Goal: Complete application form: Complete application form

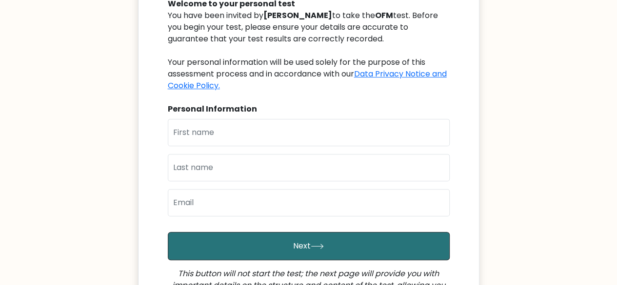
scroll to position [121, 0]
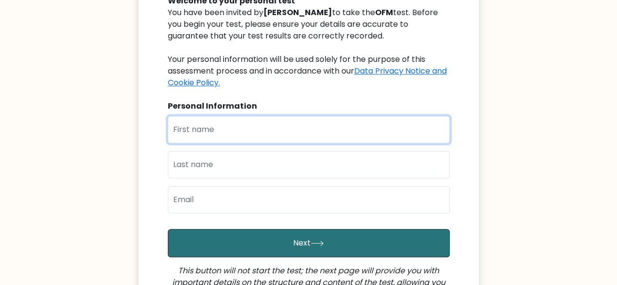
click at [279, 134] on input "text" at bounding box center [309, 129] width 282 height 27
type input "[PERSON_NAME]"
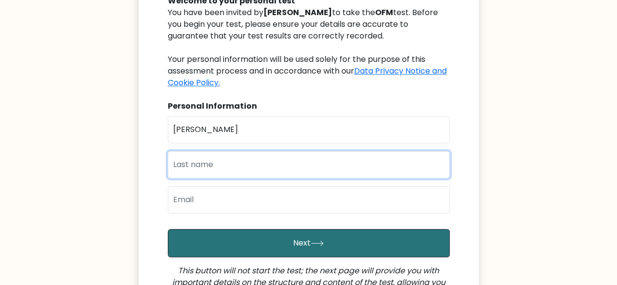
type input "Onderi"
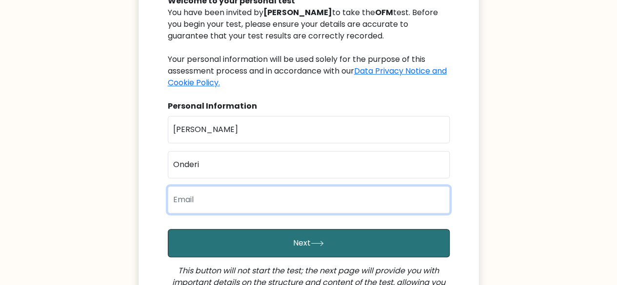
type input "nmoraa115@gmail.com"
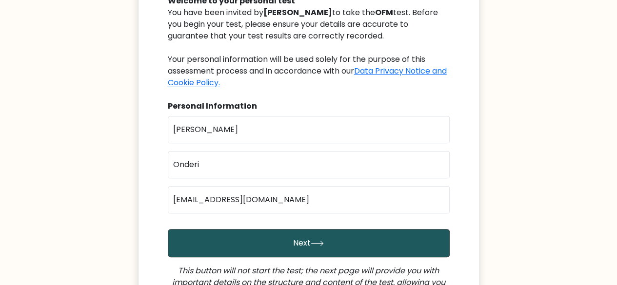
click at [323, 237] on button "Next" at bounding box center [309, 243] width 282 height 28
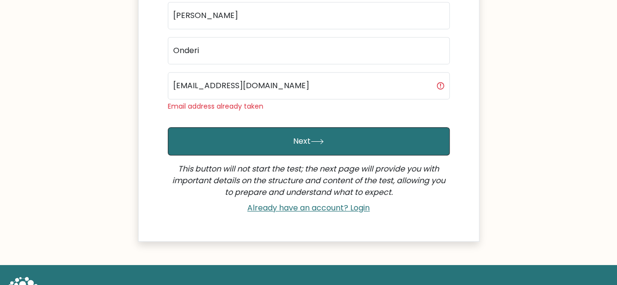
scroll to position [237, 0]
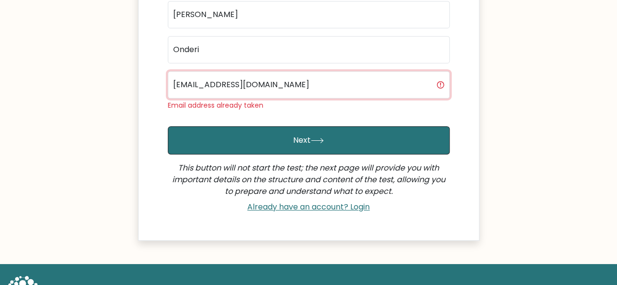
click at [294, 92] on input "nmoraa115@gmail.com" at bounding box center [309, 84] width 282 height 27
type input "n"
type input "nmoraa212@gmail.com"
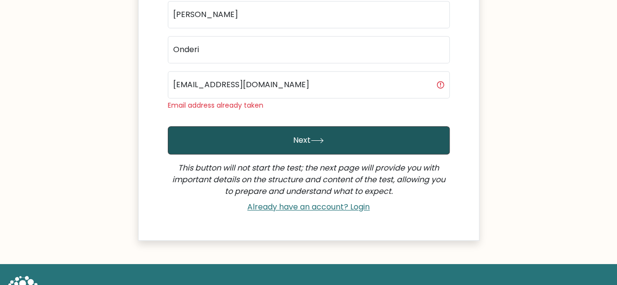
click at [324, 142] on button "Next" at bounding box center [309, 140] width 282 height 28
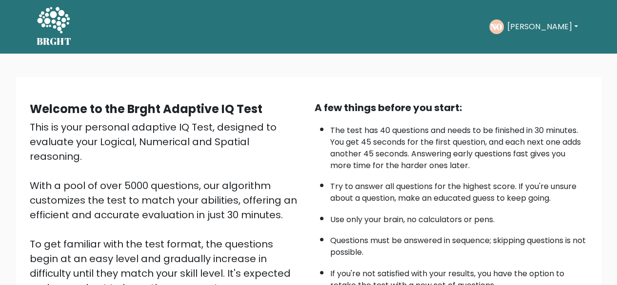
scroll to position [161, 0]
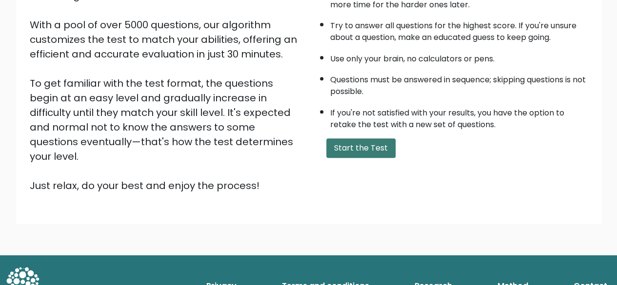
click at [350, 150] on button "Start the Test" at bounding box center [360, 149] width 69 height 20
click at [377, 149] on button "Start the Test" at bounding box center [360, 149] width 69 height 20
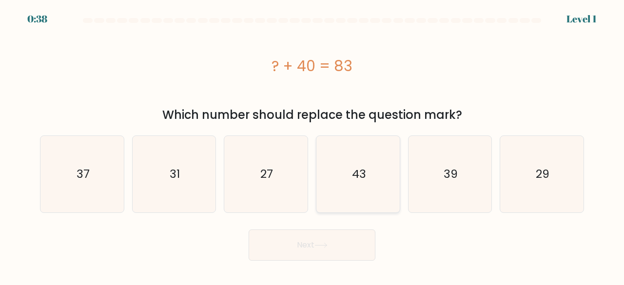
click at [386, 189] on icon "43" at bounding box center [358, 174] width 77 height 77
click at [313, 145] on input "d. 43" at bounding box center [312, 144] width 0 height 2
radio input "true"
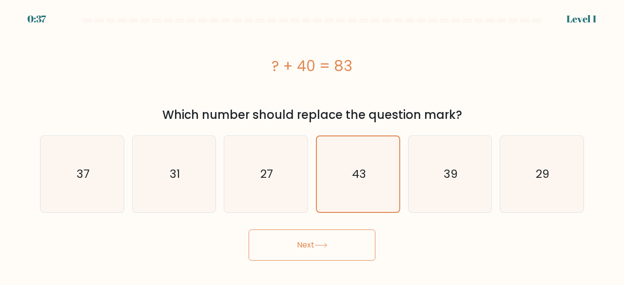
click at [323, 244] on icon at bounding box center [321, 245] width 13 height 5
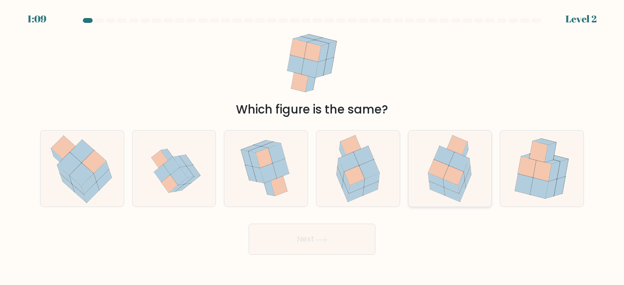
click at [481, 168] on div at bounding box center [450, 169] width 84 height 78
click at [313, 145] on input "e." at bounding box center [312, 144] width 0 height 2
radio input "true"
click at [298, 259] on body "1:08 Level 2" at bounding box center [312, 142] width 624 height 285
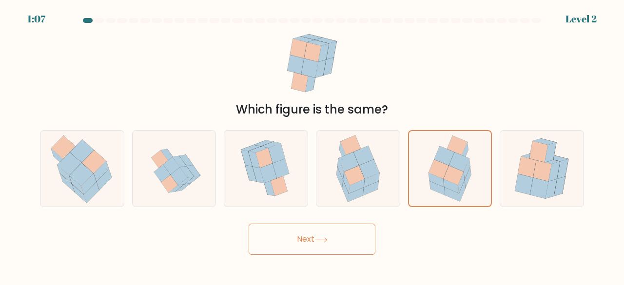
click at [309, 243] on button "Next" at bounding box center [312, 239] width 127 height 31
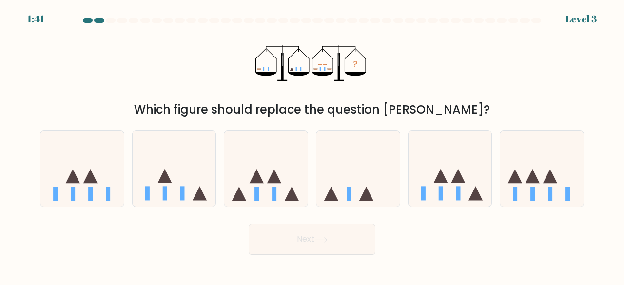
click at [100, 18] on div at bounding box center [99, 20] width 10 height 5
click at [276, 174] on icon at bounding box center [274, 176] width 14 height 14
click at [312, 145] on input "c." at bounding box center [312, 144] width 0 height 2
radio input "true"
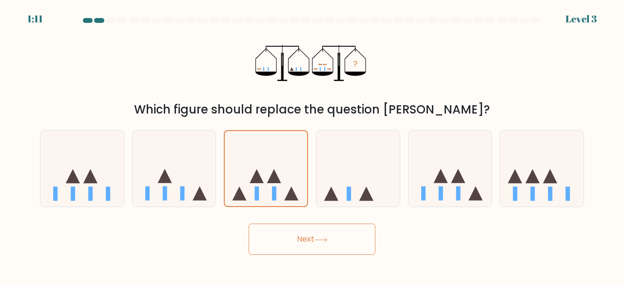
click at [335, 248] on button "Next" at bounding box center [312, 239] width 127 height 31
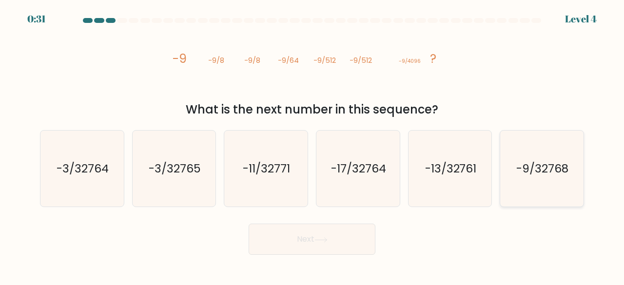
click at [534, 157] on icon "-9/32768" at bounding box center [542, 169] width 77 height 77
click at [313, 145] on input "f. -9/32768" at bounding box center [312, 144] width 0 height 2
radio input "true"
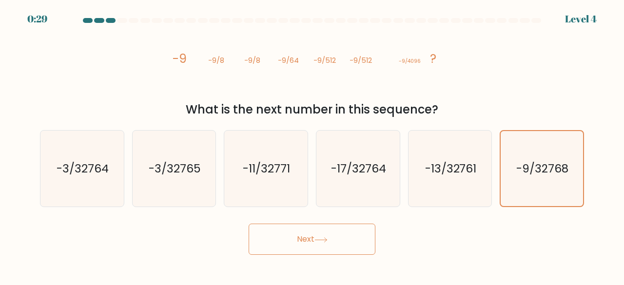
click at [336, 236] on button "Next" at bounding box center [312, 239] width 127 height 31
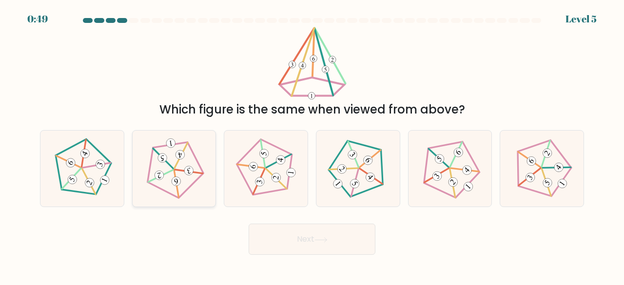
click at [197, 196] on icon at bounding box center [173, 168] width 61 height 61
click at [312, 145] on input "b." at bounding box center [312, 144] width 0 height 2
radio input "true"
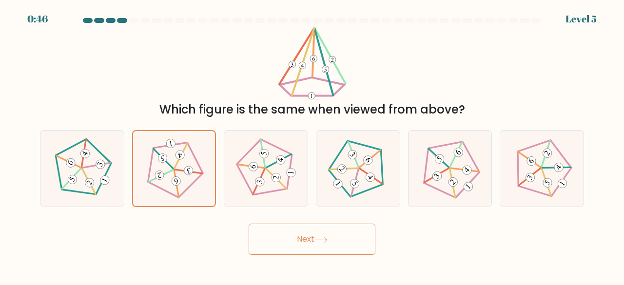
click at [317, 249] on button "Next" at bounding box center [312, 239] width 127 height 31
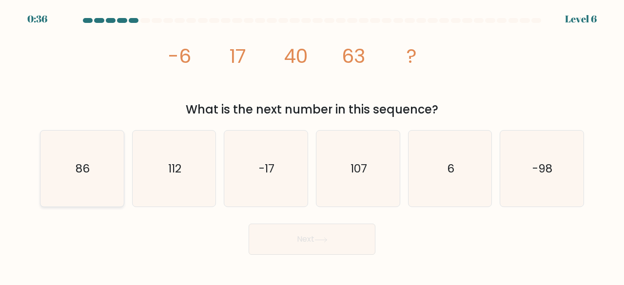
click at [101, 160] on icon "86" at bounding box center [82, 169] width 77 height 77
click at [312, 145] on input "a. 86" at bounding box center [312, 144] width 0 height 2
radio input "true"
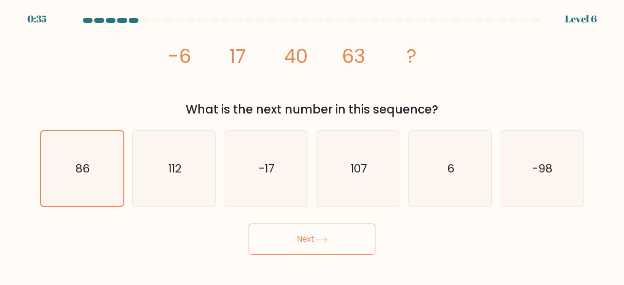
click at [278, 240] on button "Next" at bounding box center [312, 239] width 127 height 31
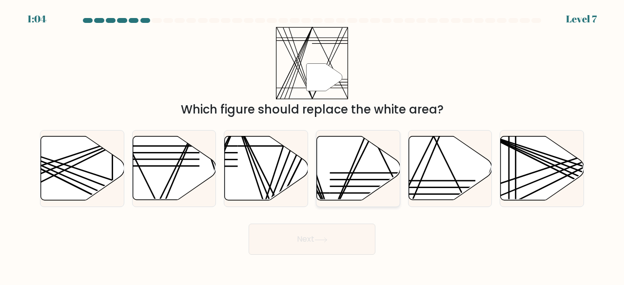
click at [356, 169] on icon at bounding box center [358, 169] width 83 height 64
click at [313, 145] on input "d." at bounding box center [312, 144] width 0 height 2
radio input "true"
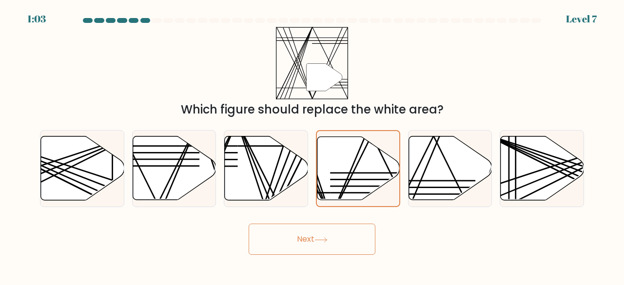
click at [321, 240] on icon at bounding box center [321, 240] width 13 height 5
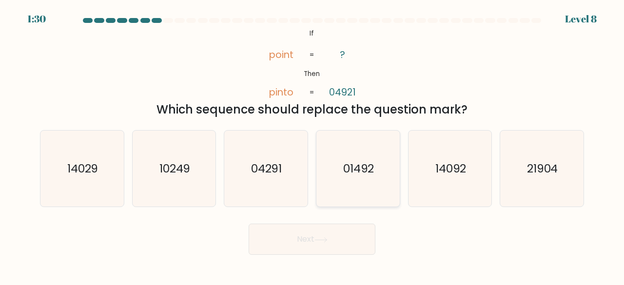
click at [362, 173] on text "01492" at bounding box center [358, 168] width 31 height 16
click at [313, 145] on input "d. 01492" at bounding box center [312, 144] width 0 height 2
radio input "true"
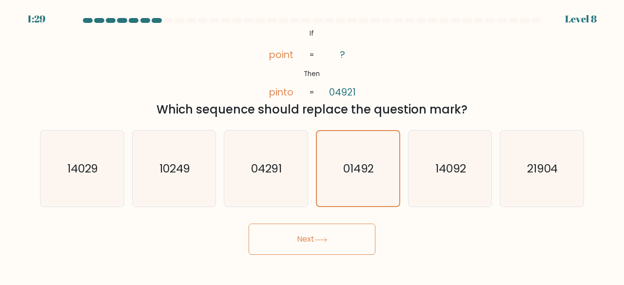
click at [325, 238] on icon at bounding box center [321, 240] width 13 height 5
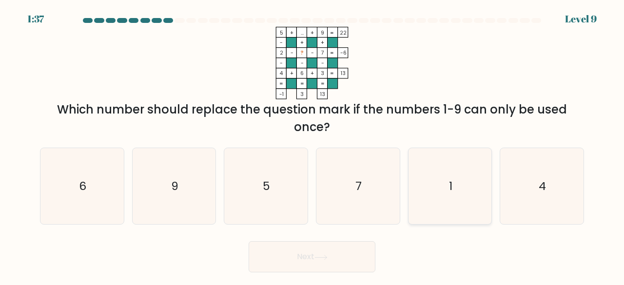
click at [471, 209] on icon "1" at bounding box center [450, 186] width 77 height 77
click at [313, 145] on input "e. 1" at bounding box center [312, 144] width 0 height 2
radio input "true"
click at [319, 259] on icon at bounding box center [321, 257] width 13 height 5
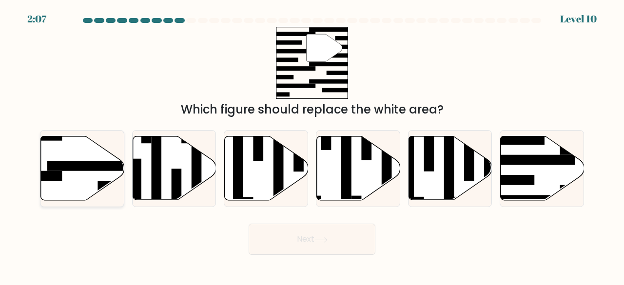
click at [90, 163] on rect at bounding box center [92, 166] width 91 height 10
click at [312, 145] on input "a." at bounding box center [312, 144] width 0 height 2
radio input "true"
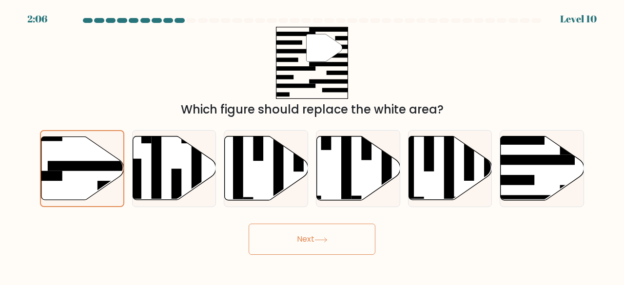
click at [322, 246] on button "Next" at bounding box center [312, 239] width 127 height 31
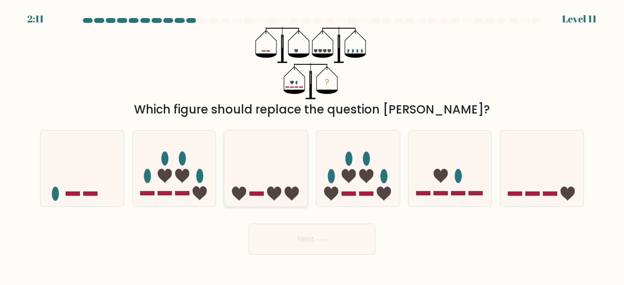
click at [287, 170] on icon at bounding box center [265, 168] width 83 height 69
click at [312, 145] on input "c." at bounding box center [312, 144] width 0 height 2
radio input "true"
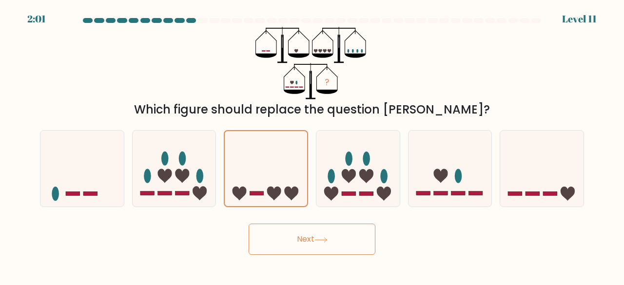
click at [339, 245] on button "Next" at bounding box center [312, 239] width 127 height 31
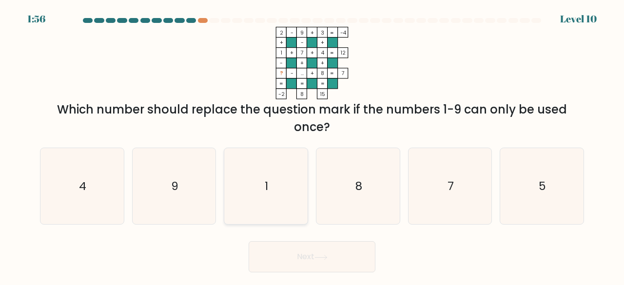
click at [252, 188] on icon "1" at bounding box center [266, 186] width 77 height 77
click at [312, 145] on input "c. 1" at bounding box center [312, 144] width 0 height 2
radio input "true"
click at [318, 255] on icon at bounding box center [321, 257] width 13 height 5
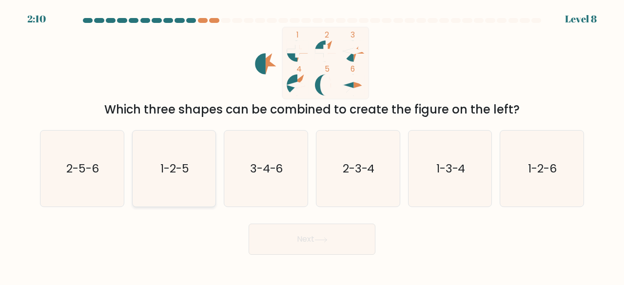
click at [194, 163] on icon "1-2-5" at bounding box center [174, 169] width 77 height 77
click at [312, 145] on input "b. 1-2-5" at bounding box center [312, 144] width 0 height 2
radio input "true"
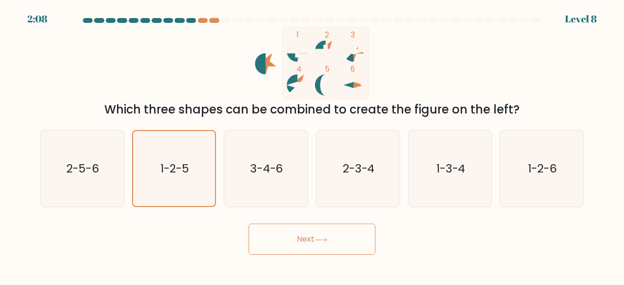
click at [293, 236] on button "Next" at bounding box center [312, 239] width 127 height 31
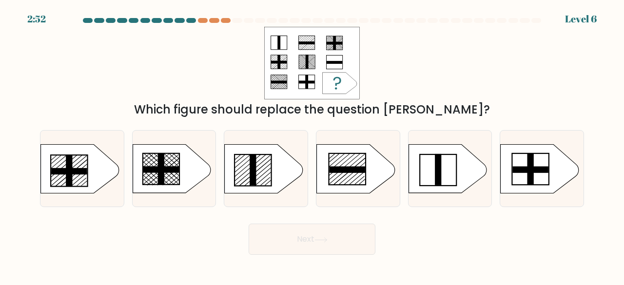
click at [293, 236] on button "Next" at bounding box center [312, 239] width 127 height 31
click at [345, 192] on icon at bounding box center [356, 168] width 78 height 49
click at [313, 145] on input "d." at bounding box center [312, 144] width 0 height 2
radio input "true"
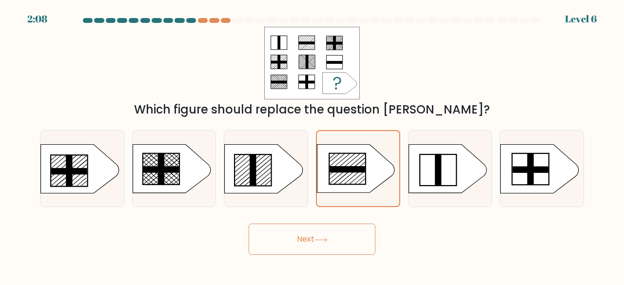
click at [306, 242] on button "Next" at bounding box center [312, 239] width 127 height 31
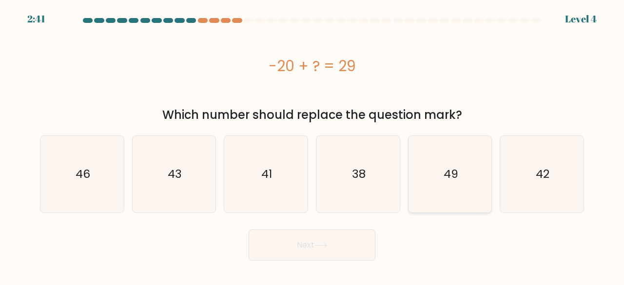
click at [483, 185] on icon "49" at bounding box center [450, 174] width 77 height 77
click at [313, 145] on input "e. 49" at bounding box center [312, 144] width 0 height 2
radio input "true"
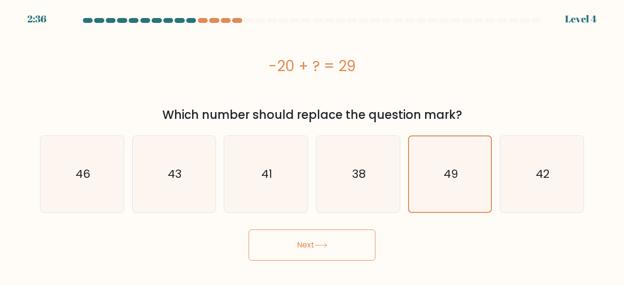
click at [336, 249] on button "Next" at bounding box center [312, 245] width 127 height 31
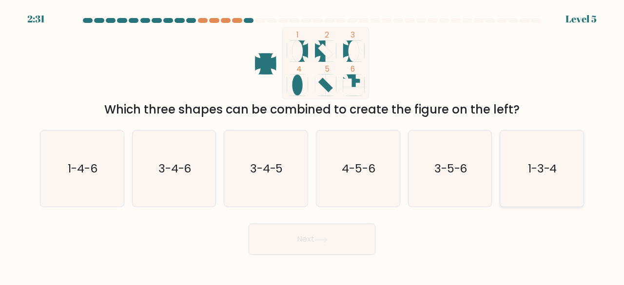
click at [547, 168] on text "1-3-4" at bounding box center [542, 168] width 29 height 16
click at [313, 145] on input "f. 1-3-4" at bounding box center [312, 144] width 0 height 2
radio input "true"
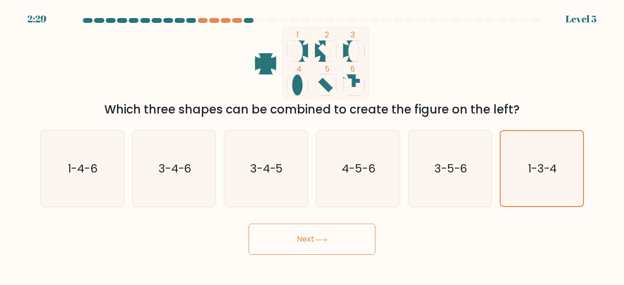
click at [336, 249] on button "Next" at bounding box center [312, 239] width 127 height 31
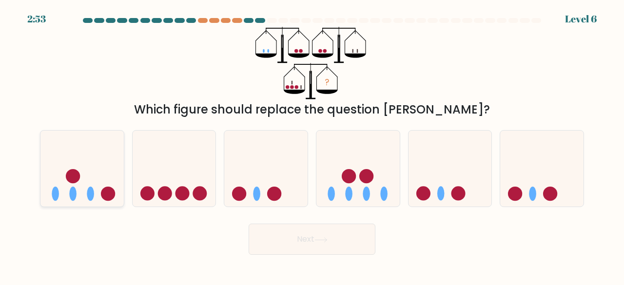
click at [93, 187] on icon at bounding box center [81, 168] width 83 height 69
click at [312, 145] on input "a." at bounding box center [312, 144] width 0 height 2
radio input "true"
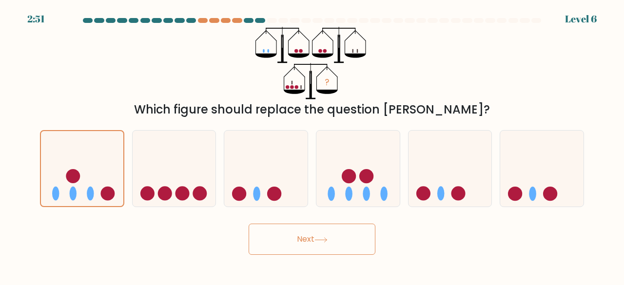
click at [344, 243] on button "Next" at bounding box center [312, 239] width 127 height 31
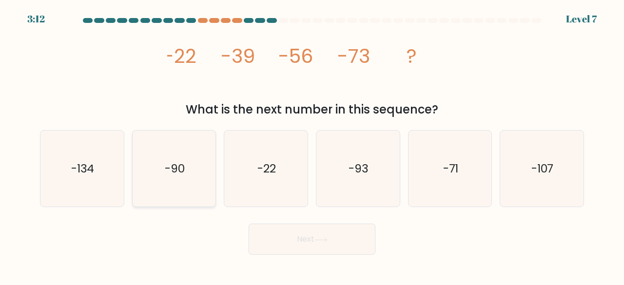
click at [179, 172] on text "-90" at bounding box center [175, 168] width 20 height 16
click at [312, 145] on input "b. -90" at bounding box center [312, 144] width 0 height 2
radio input "true"
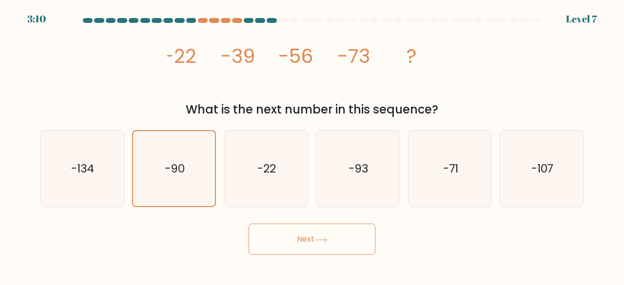
click at [313, 239] on button "Next" at bounding box center [312, 239] width 127 height 31
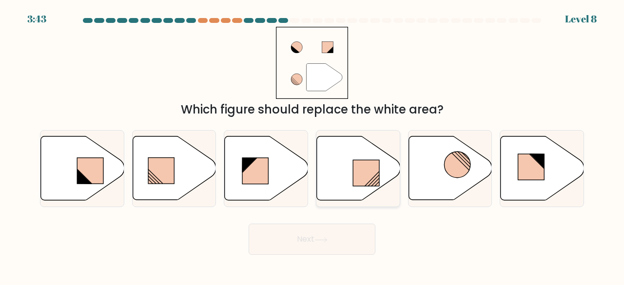
click at [366, 168] on rect at bounding box center [366, 173] width 26 height 26
click at [313, 145] on input "d." at bounding box center [312, 144] width 0 height 2
radio input "true"
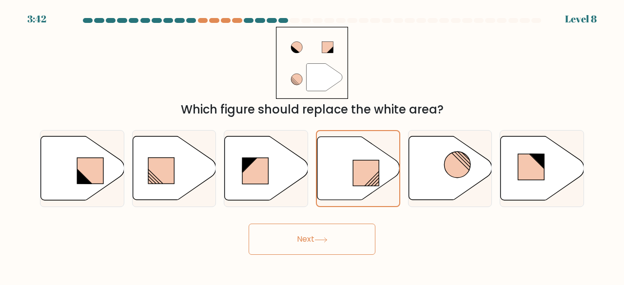
click at [335, 233] on button "Next" at bounding box center [312, 239] width 127 height 31
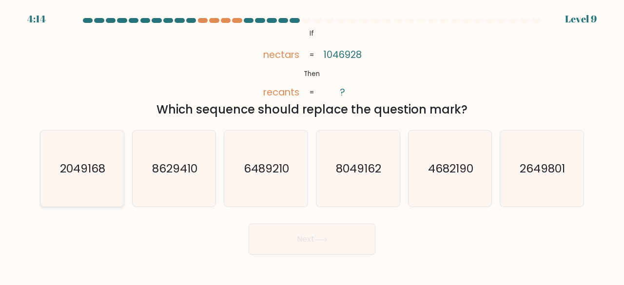
click at [73, 151] on icon "2049168" at bounding box center [82, 169] width 77 height 77
click at [312, 145] on input "a. 2049168" at bounding box center [312, 144] width 0 height 2
radio input "true"
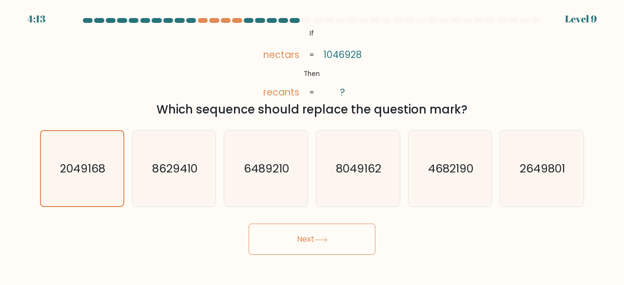
click at [331, 240] on button "Next" at bounding box center [312, 239] width 127 height 31
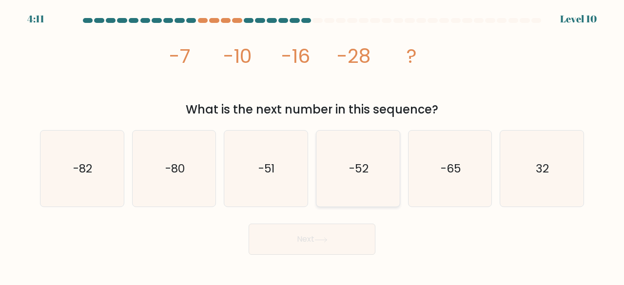
click at [349, 164] on text "-52" at bounding box center [359, 168] width 20 height 16
click at [313, 145] on input "d. -52" at bounding box center [312, 144] width 0 height 2
radio input "true"
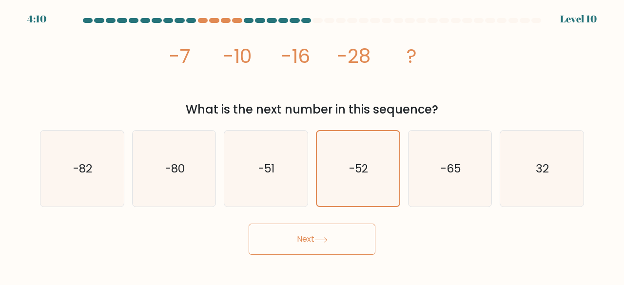
click at [305, 239] on button "Next" at bounding box center [312, 239] width 127 height 31
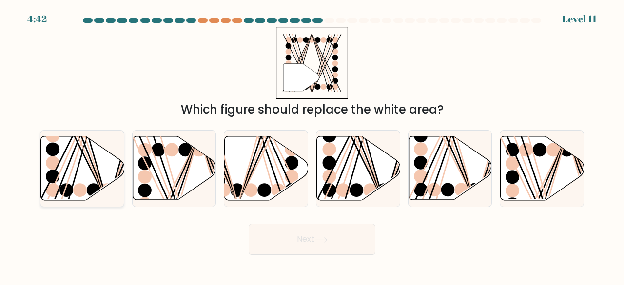
click at [93, 192] on ellipse at bounding box center [94, 190] width 14 height 14
click at [312, 145] on input "a." at bounding box center [312, 144] width 0 height 2
radio input "true"
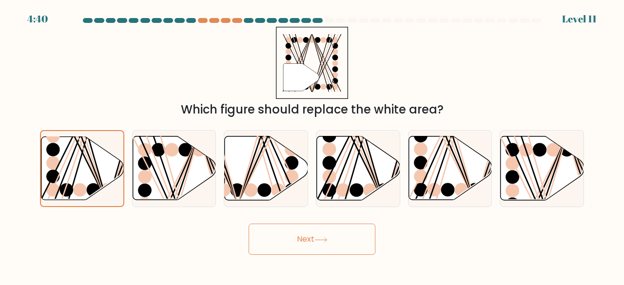
click at [319, 242] on icon at bounding box center [321, 240] width 13 height 5
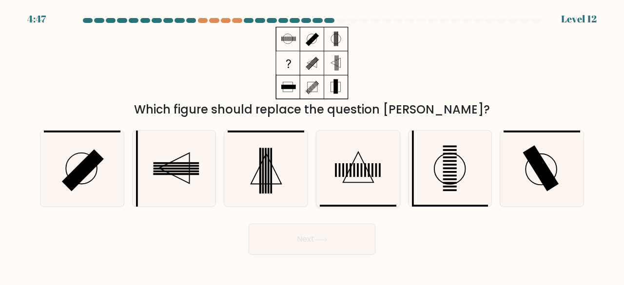
click at [375, 197] on icon at bounding box center [358, 169] width 77 height 77
click at [313, 145] on input "d." at bounding box center [312, 144] width 0 height 2
radio input "true"
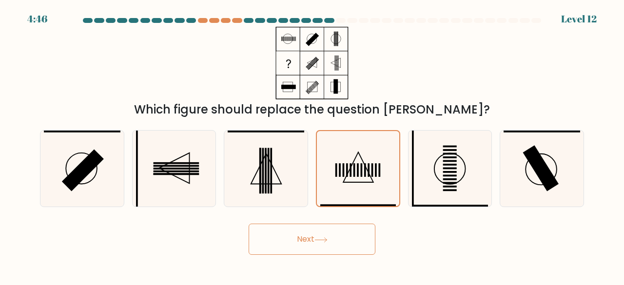
click at [331, 236] on button "Next" at bounding box center [312, 239] width 127 height 31
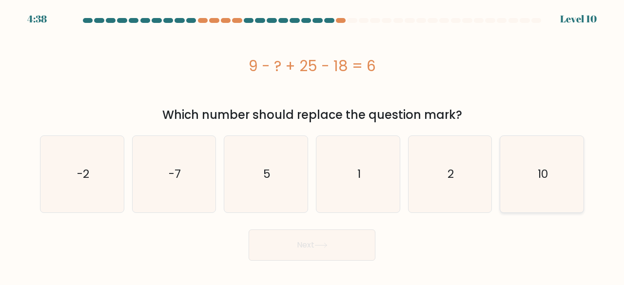
click at [530, 183] on icon "10" at bounding box center [542, 174] width 77 height 77
click at [313, 145] on input "f. 10" at bounding box center [312, 144] width 0 height 2
radio input "true"
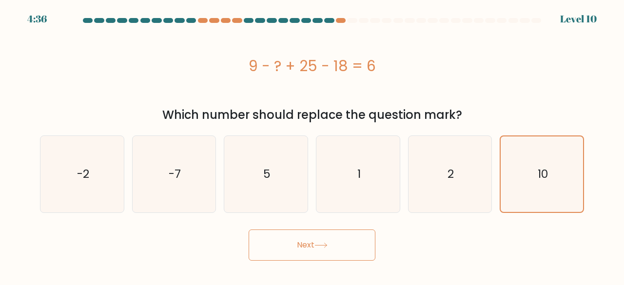
click at [347, 246] on button "Next" at bounding box center [312, 245] width 127 height 31
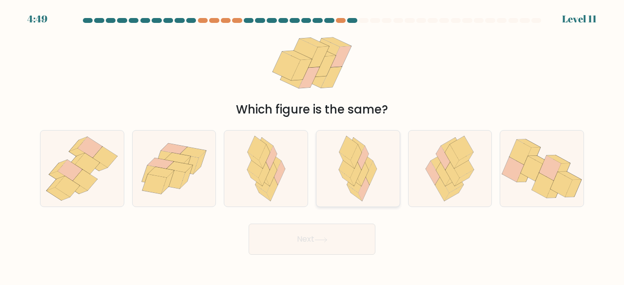
click at [377, 188] on icon at bounding box center [358, 169] width 50 height 77
click at [313, 145] on input "d." at bounding box center [312, 144] width 0 height 2
radio input "true"
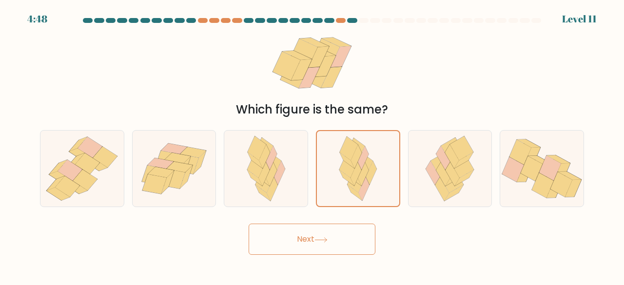
click at [310, 243] on button "Next" at bounding box center [312, 239] width 127 height 31
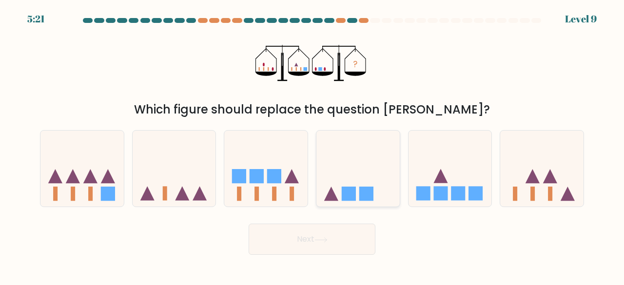
click at [369, 174] on icon at bounding box center [358, 168] width 83 height 69
click at [313, 145] on input "d." at bounding box center [312, 144] width 0 height 2
radio input "true"
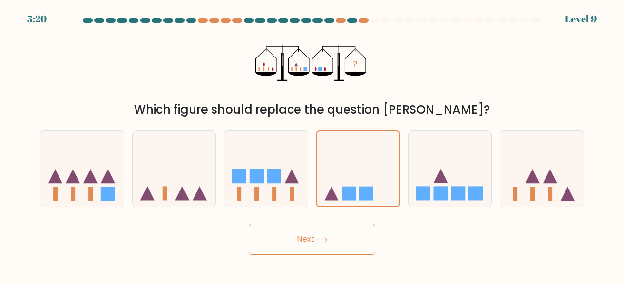
click at [324, 233] on button "Next" at bounding box center [312, 239] width 127 height 31
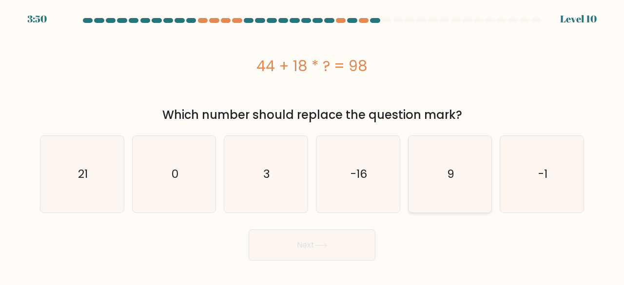
click at [442, 151] on icon "9" at bounding box center [450, 174] width 77 height 77
click at [313, 145] on input "e. 9" at bounding box center [312, 144] width 0 height 2
radio input "true"
click at [332, 240] on button "Next" at bounding box center [312, 245] width 127 height 31
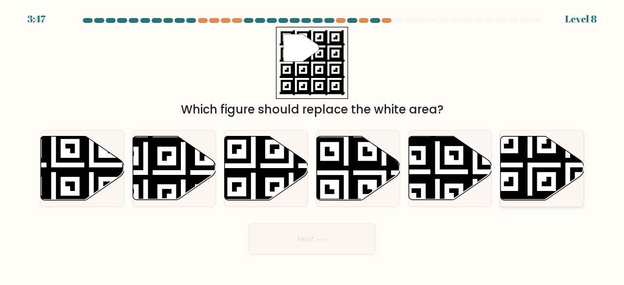
click at [540, 172] on icon at bounding box center [568, 202] width 151 height 151
click at [313, 145] on input "f." at bounding box center [312, 144] width 0 height 2
radio input "true"
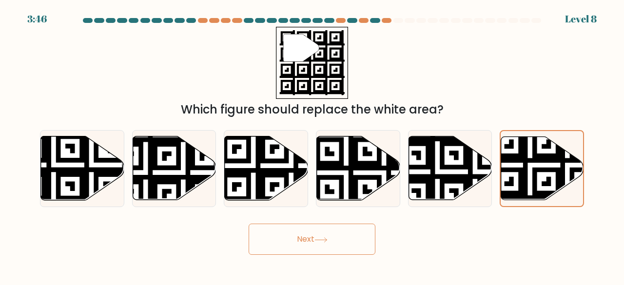
click at [279, 245] on button "Next" at bounding box center [312, 239] width 127 height 31
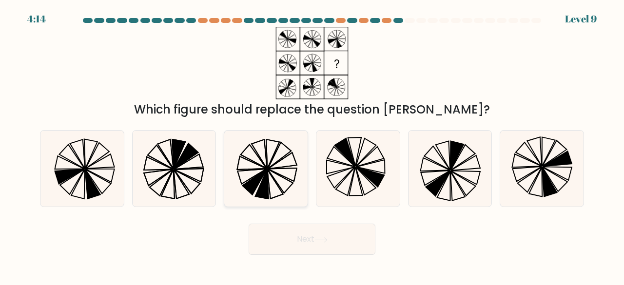
click at [258, 186] on icon at bounding box center [266, 169] width 77 height 77
click at [312, 145] on input "c." at bounding box center [312, 144] width 0 height 2
radio input "true"
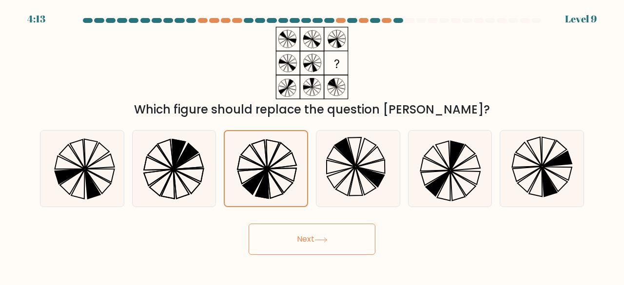
click at [319, 239] on icon at bounding box center [321, 240] width 13 height 5
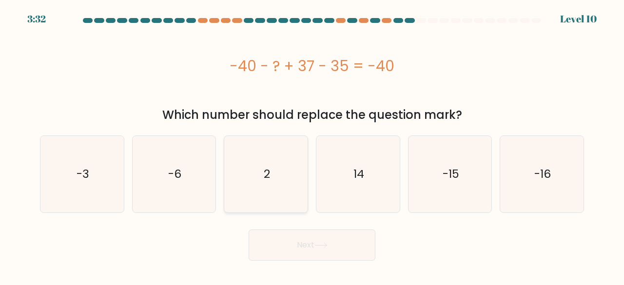
click at [284, 166] on icon "2" at bounding box center [266, 174] width 77 height 77
click at [312, 145] on input "c. 2" at bounding box center [312, 144] width 0 height 2
radio input "true"
click at [327, 245] on icon at bounding box center [321, 245] width 12 height 4
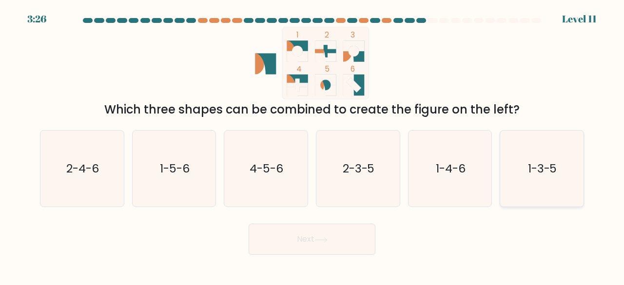
click at [562, 182] on icon "1-3-5" at bounding box center [542, 169] width 77 height 77
click at [313, 145] on input "f. 1-3-5" at bounding box center [312, 144] width 0 height 2
radio input "true"
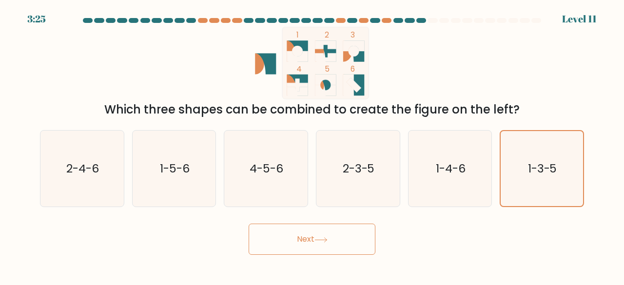
click at [324, 236] on button "Next" at bounding box center [312, 239] width 127 height 31
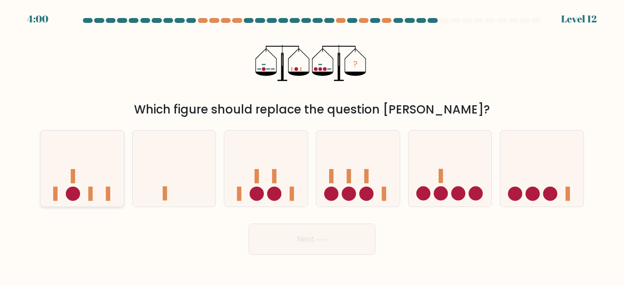
click at [67, 165] on icon at bounding box center [81, 168] width 83 height 69
click at [312, 145] on input "a." at bounding box center [312, 144] width 0 height 2
radio input "true"
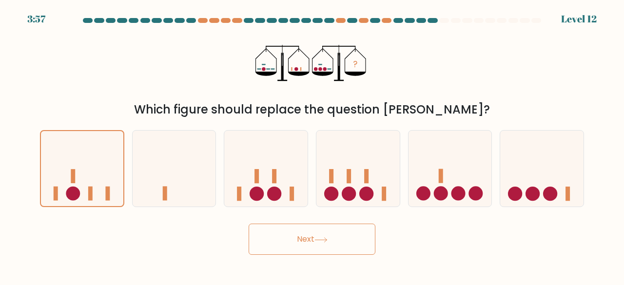
click at [328, 240] on icon at bounding box center [321, 240] width 13 height 5
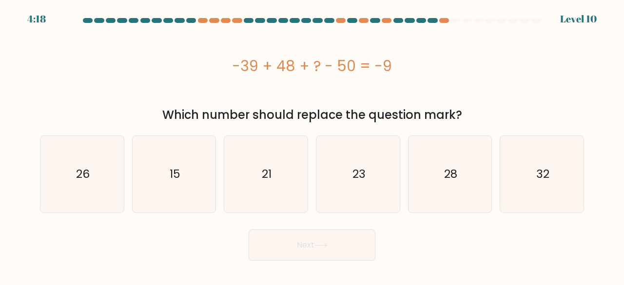
click at [328, 240] on button "Next" at bounding box center [312, 245] width 127 height 31
click at [534, 191] on icon "32" at bounding box center [542, 174] width 77 height 77
click at [313, 145] on input "f. 32" at bounding box center [312, 144] width 0 height 2
radio input "true"
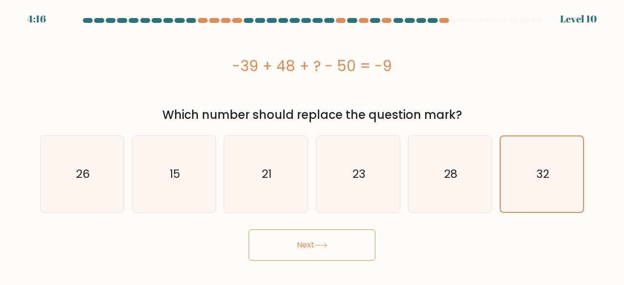
click at [321, 252] on button "Next" at bounding box center [312, 245] width 127 height 31
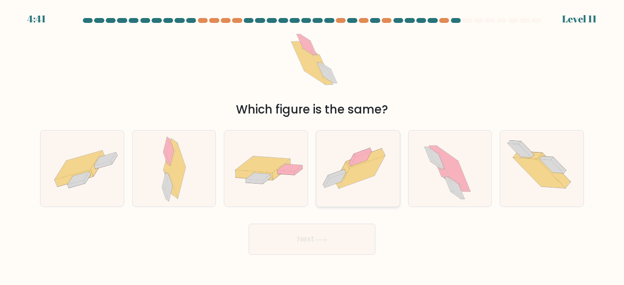
click at [360, 167] on icon at bounding box center [362, 172] width 46 height 33
click at [313, 145] on input "d." at bounding box center [312, 144] width 0 height 2
radio input "true"
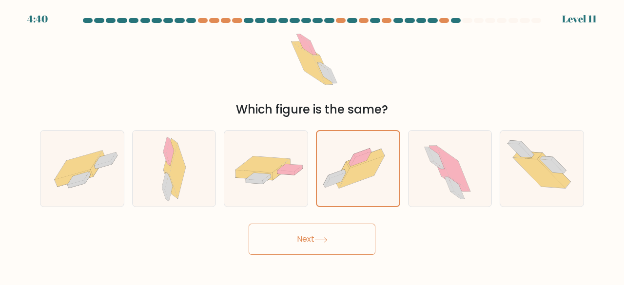
click at [311, 246] on button "Next" at bounding box center [312, 239] width 127 height 31
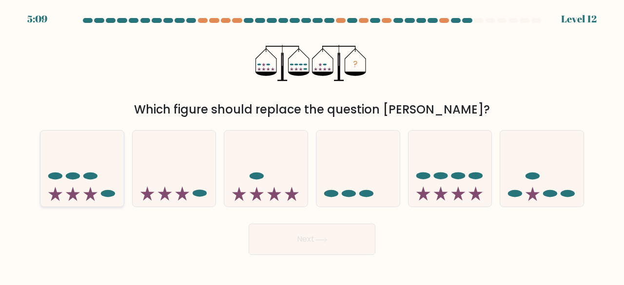
click at [106, 176] on icon at bounding box center [81, 168] width 83 height 69
click at [312, 145] on input "a." at bounding box center [312, 144] width 0 height 2
radio input "true"
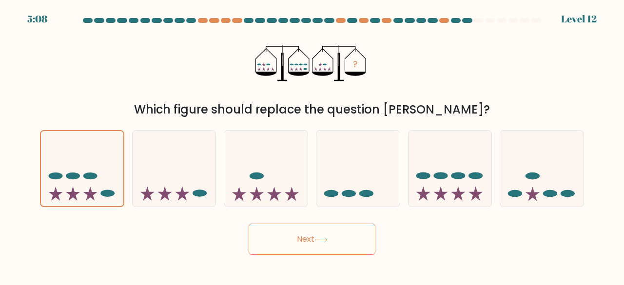
click at [309, 242] on button "Next" at bounding box center [312, 239] width 127 height 31
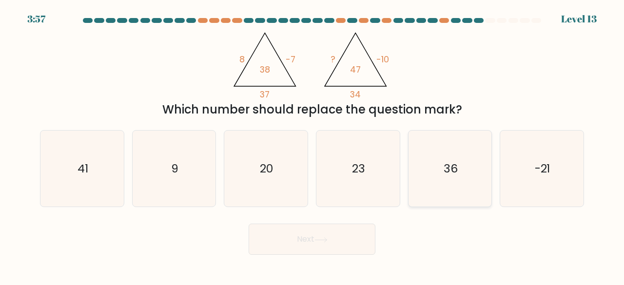
click at [467, 176] on icon "36" at bounding box center [450, 169] width 77 height 77
click at [313, 145] on input "e. 36" at bounding box center [312, 144] width 0 height 2
radio input "true"
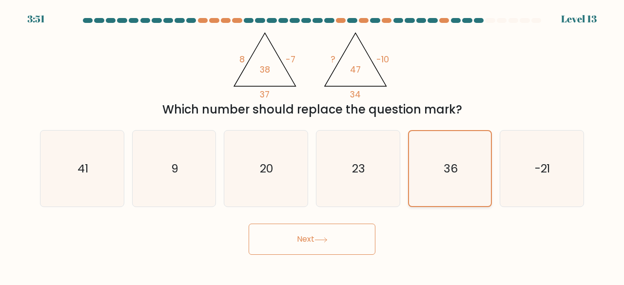
click at [467, 192] on icon "36" at bounding box center [451, 169] width 76 height 76
click at [313, 145] on input "e. 36" at bounding box center [312, 144] width 0 height 2
click at [348, 238] on button "Next" at bounding box center [312, 239] width 127 height 31
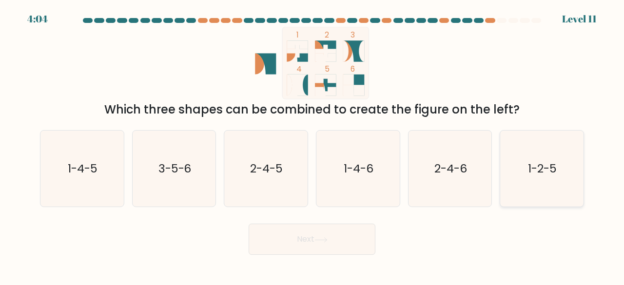
click at [571, 186] on icon "1-2-5" at bounding box center [542, 169] width 77 height 77
click at [313, 145] on input "f. 1-2-5" at bounding box center [312, 144] width 0 height 2
radio input "true"
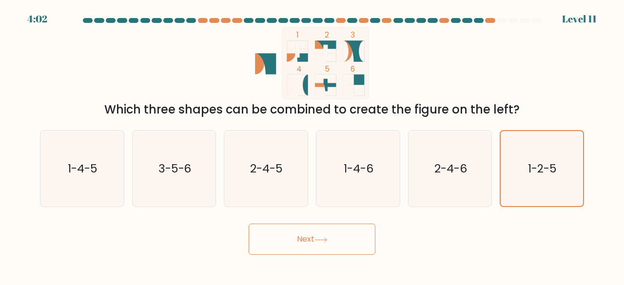
click at [313, 239] on button "Next" at bounding box center [312, 239] width 127 height 31
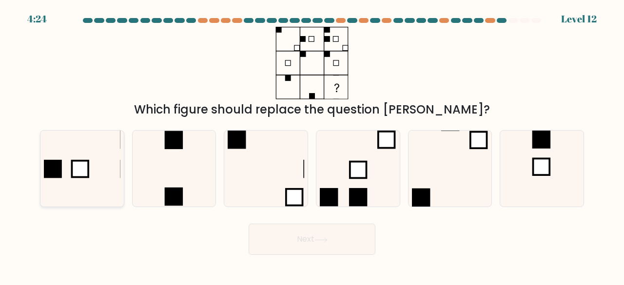
click at [103, 181] on icon at bounding box center [82, 169] width 77 height 77
click at [312, 145] on input "a." at bounding box center [312, 144] width 0 height 2
radio input "true"
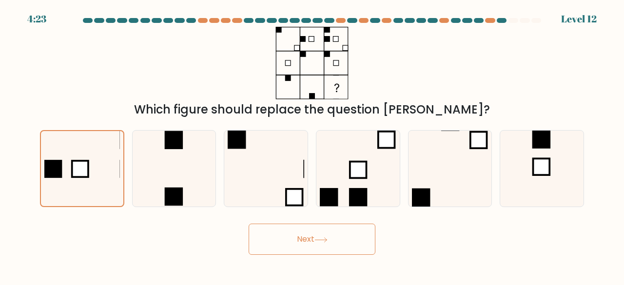
click at [320, 236] on button "Next" at bounding box center [312, 239] width 127 height 31
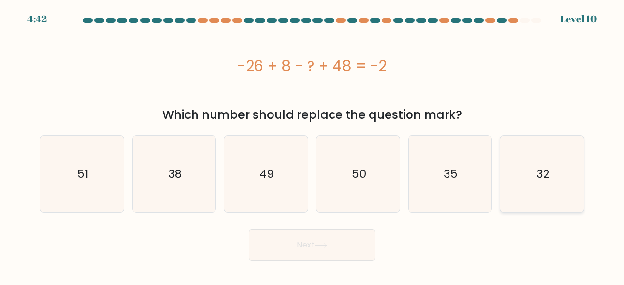
click at [543, 168] on text "32" at bounding box center [542, 174] width 13 height 16
click at [313, 145] on input "f. 32" at bounding box center [312, 144] width 0 height 2
radio input "true"
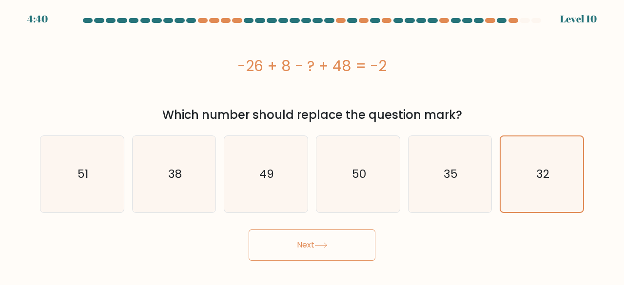
click at [324, 240] on button "Next" at bounding box center [312, 245] width 127 height 31
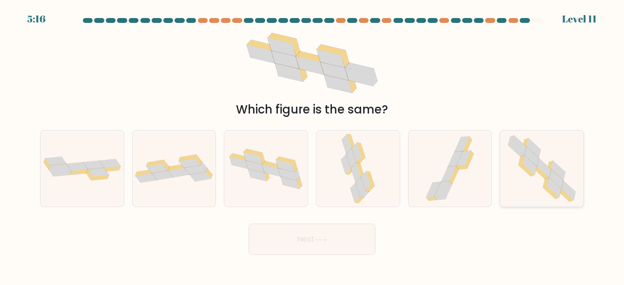
click at [548, 182] on icon at bounding box center [546, 183] width 6 height 10
click at [313, 145] on input "f." at bounding box center [312, 144] width 0 height 2
radio input "true"
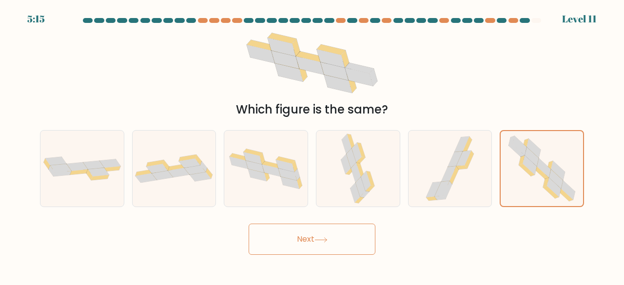
click at [308, 242] on button "Next" at bounding box center [312, 239] width 127 height 31
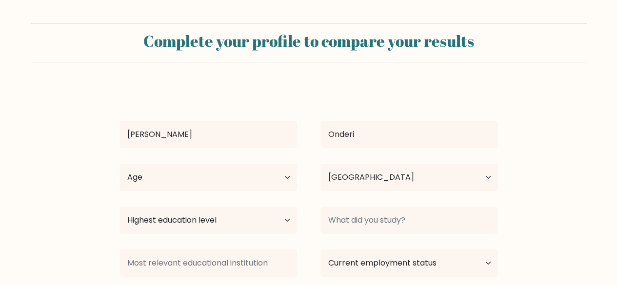
select select "KE"
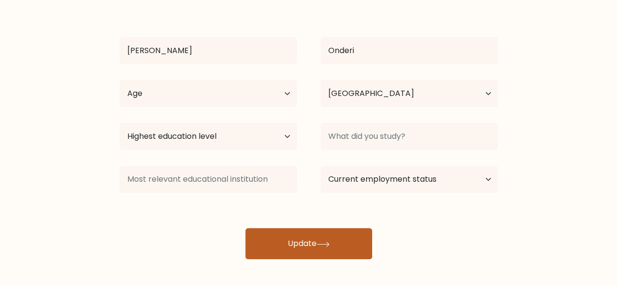
click at [297, 237] on button "Update" at bounding box center [308, 243] width 127 height 31
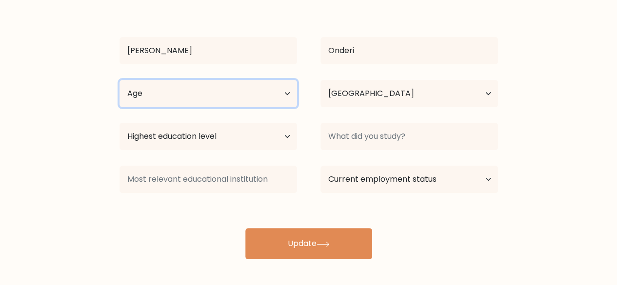
click at [283, 96] on select "Age Under 18 years old 18-24 years old 25-34 years old 35-44 years old 45-54 ye…" at bounding box center [208, 93] width 178 height 27
select select "18_24"
click at [119, 80] on select "Age Under 18 years old 18-24 years old 25-34 years old 35-44 years old 45-54 ye…" at bounding box center [208, 93] width 178 height 27
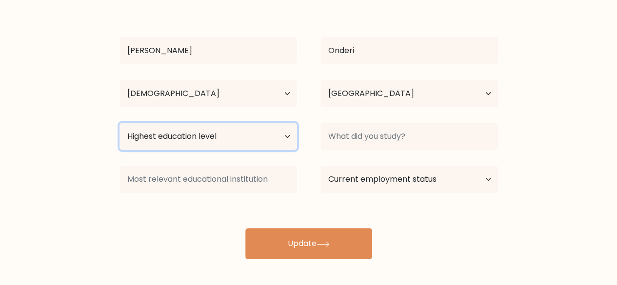
click at [288, 140] on select "Highest education level No schooling Primary Lower Secondary Upper Secondary Oc…" at bounding box center [208, 136] width 178 height 27
select select "bachelors_degree"
click at [119, 123] on select "Highest education level No schooling Primary Lower Secondary Upper Secondary Oc…" at bounding box center [208, 136] width 178 height 27
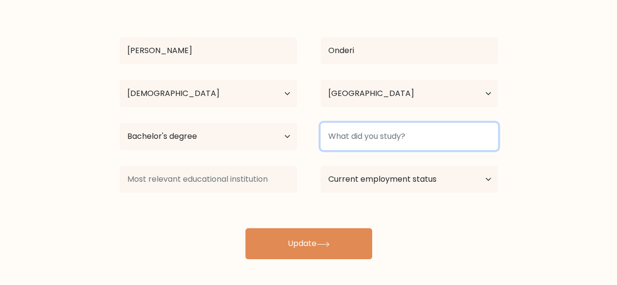
click at [406, 141] on input at bounding box center [409, 136] width 178 height 27
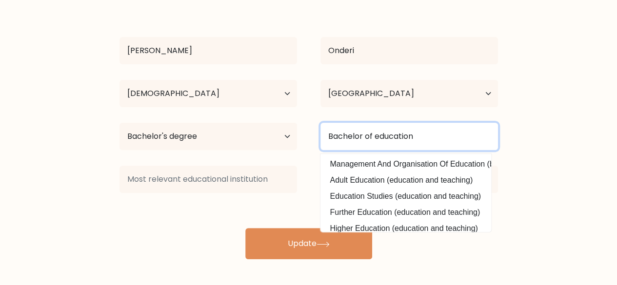
type input "Bachelor of education"
click at [245, 228] on button "Update" at bounding box center [308, 243] width 127 height 31
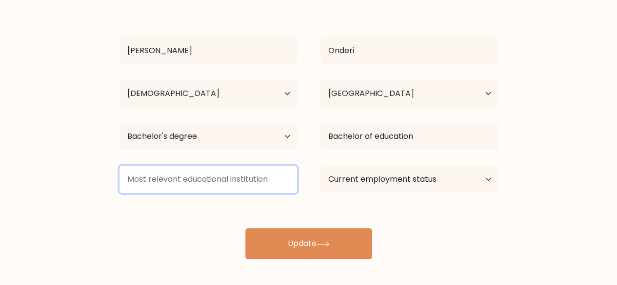
click at [257, 177] on input at bounding box center [208, 179] width 178 height 27
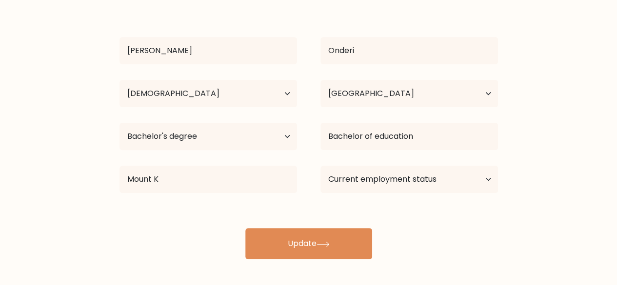
click at [189, 199] on div "Norah Moraa Onderi Age Under 18 years old 18-24 years old 25-34 years old 35-44…" at bounding box center [309, 131] width 390 height 258
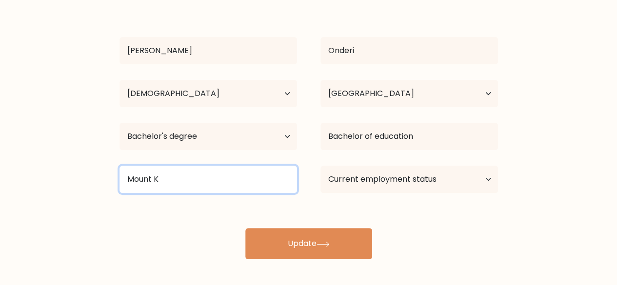
click at [272, 173] on input "Mount K" at bounding box center [208, 179] width 178 height 27
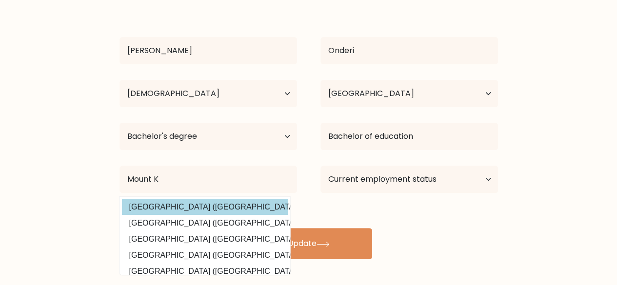
click at [206, 208] on div "Norah Moraa Onderi Age Under 18 years old 18-24 years old 25-34 years old 35-44…" at bounding box center [309, 131] width 390 height 258
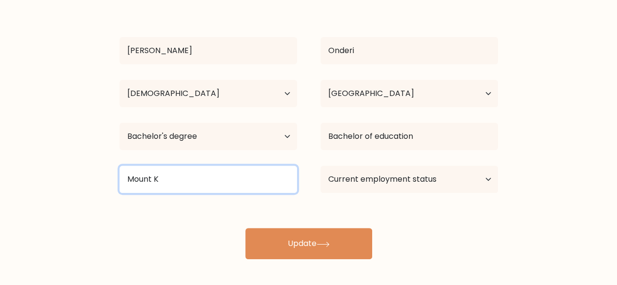
click at [192, 189] on input "Mount K" at bounding box center [208, 179] width 178 height 27
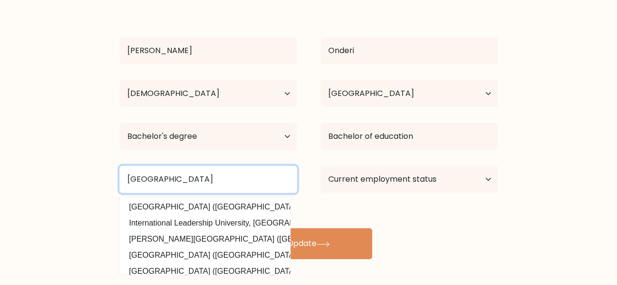
type input "Mount Kenya University"
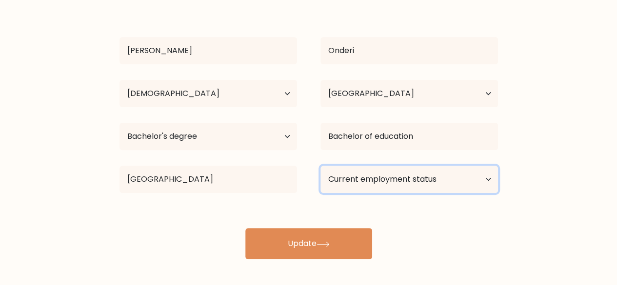
click at [425, 176] on select "Current employment status Employed Student Retired Other / prefer not to answer" at bounding box center [409, 179] width 178 height 27
select select "other"
click at [320, 166] on select "Current employment status Employed Student Retired Other / prefer not to answer" at bounding box center [409, 179] width 178 height 27
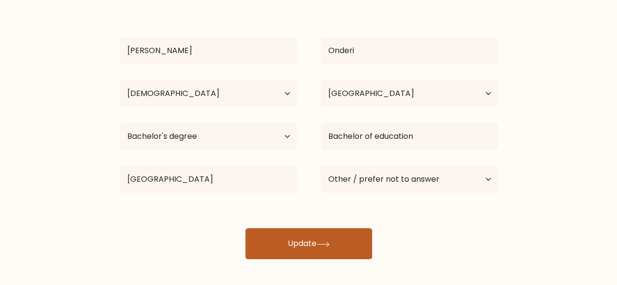
click at [309, 237] on button "Update" at bounding box center [308, 243] width 127 height 31
